Goal: Task Accomplishment & Management: Manage account settings

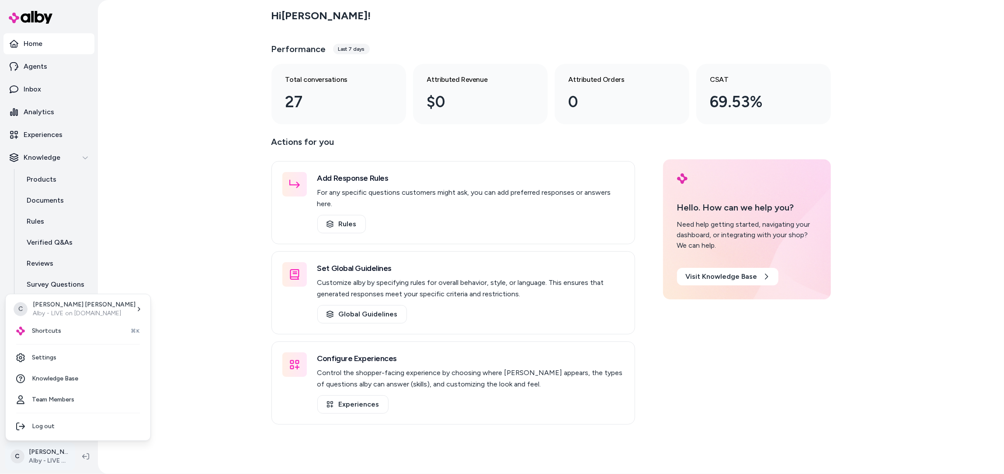
click at [34, 451] on html "Home Agents Inbox Analytics Experiences Knowledge Products Documents Rules Veri…" at bounding box center [502, 237] width 1004 height 474
click at [55, 335] on div "Shortcuts ⌘K" at bounding box center [78, 330] width 138 height 21
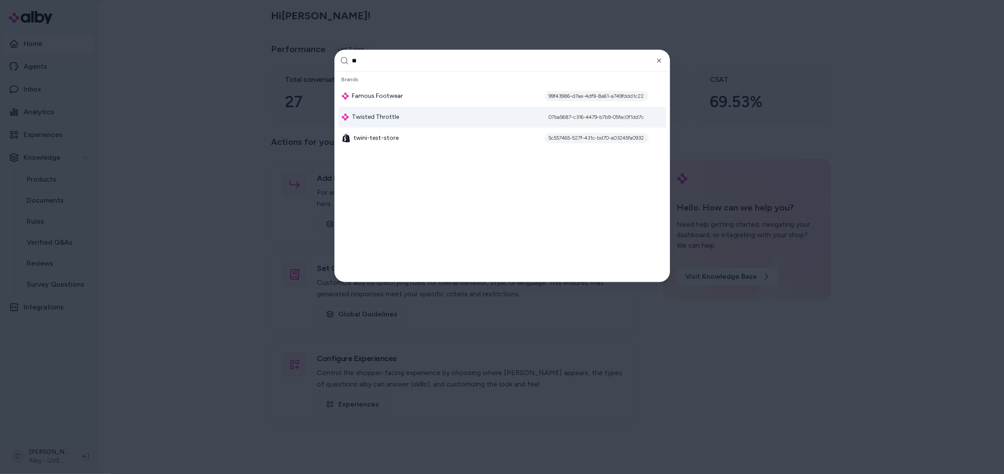
type input "**"
click at [416, 119] on div "Twisted Throttle 07ba5687-c316-4479-b7b9-05fac0f1dd7c" at bounding box center [502, 117] width 328 height 21
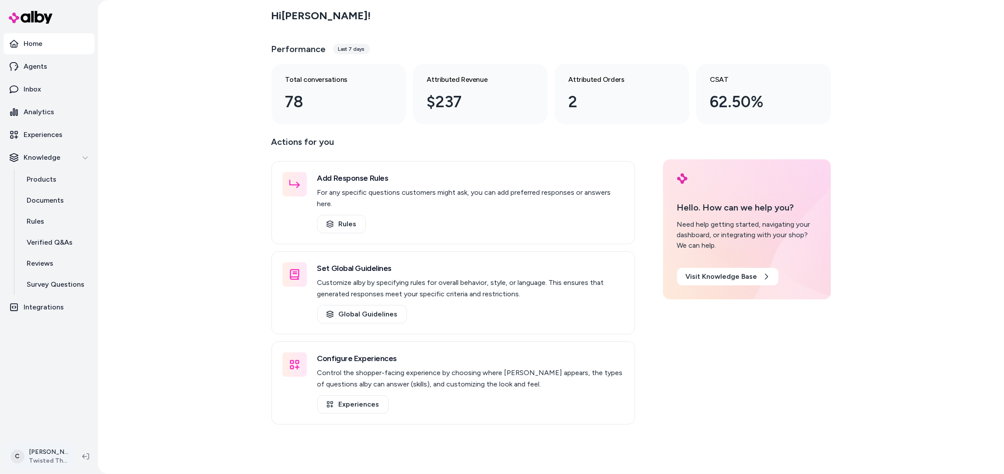
click at [34, 455] on html "Home Agents Inbox Analytics Experiences Knowledge Products Documents Rules Veri…" at bounding box center [502, 237] width 1004 height 474
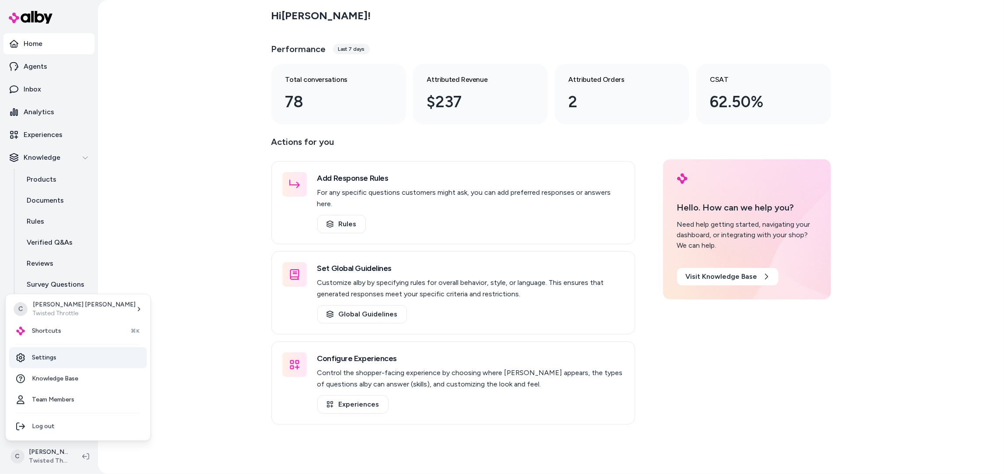
click at [73, 358] on link "Settings" at bounding box center [78, 357] width 138 height 21
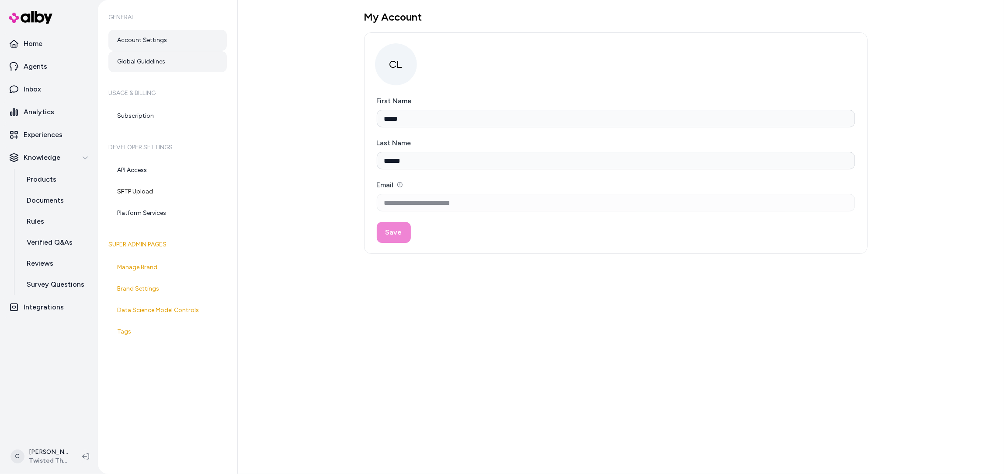
click at [151, 69] on link "Global Guidelines" at bounding box center [167, 61] width 118 height 21
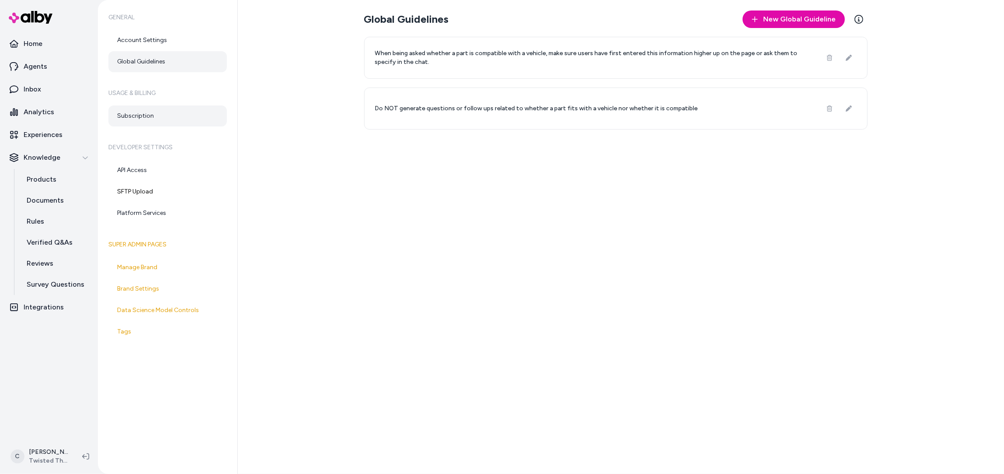
click at [144, 120] on link "Subscription" at bounding box center [167, 115] width 118 height 21
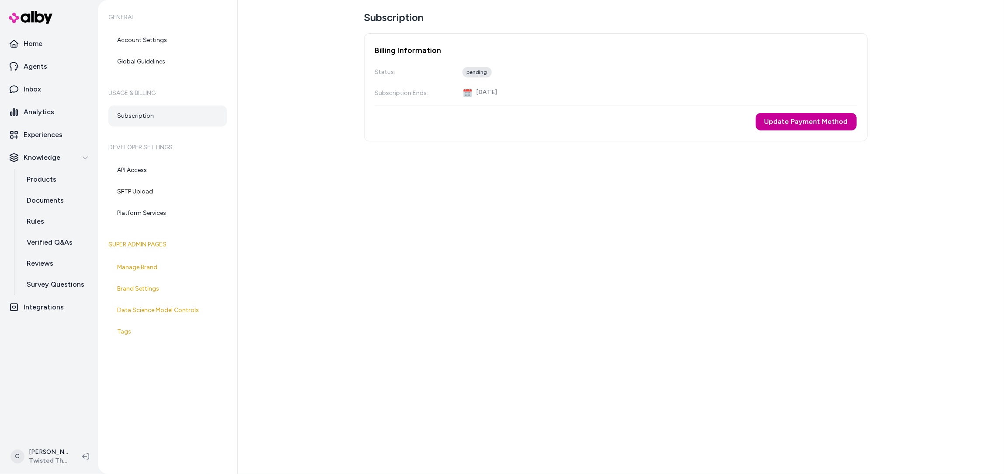
click at [832, 122] on button "Update Payment Method" at bounding box center [806, 121] width 101 height 17
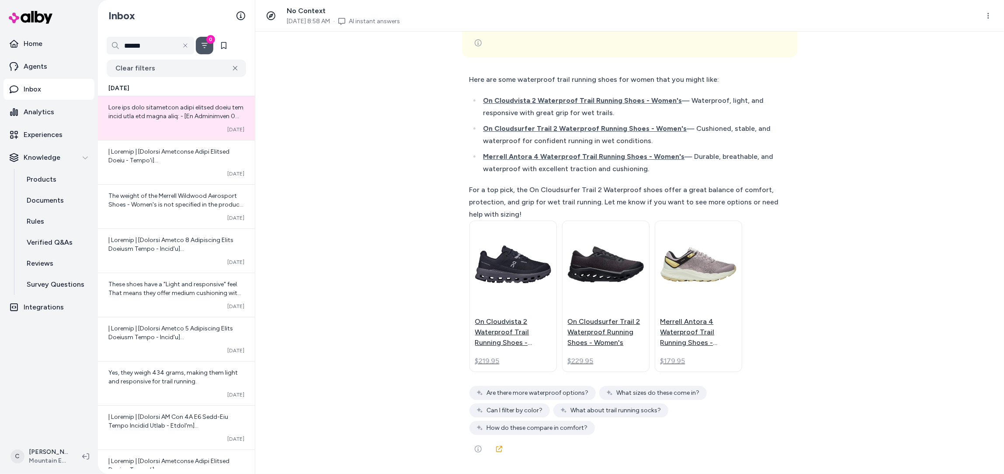
scroll to position [7547, 0]
